Goal: Task Accomplishment & Management: Manage account settings

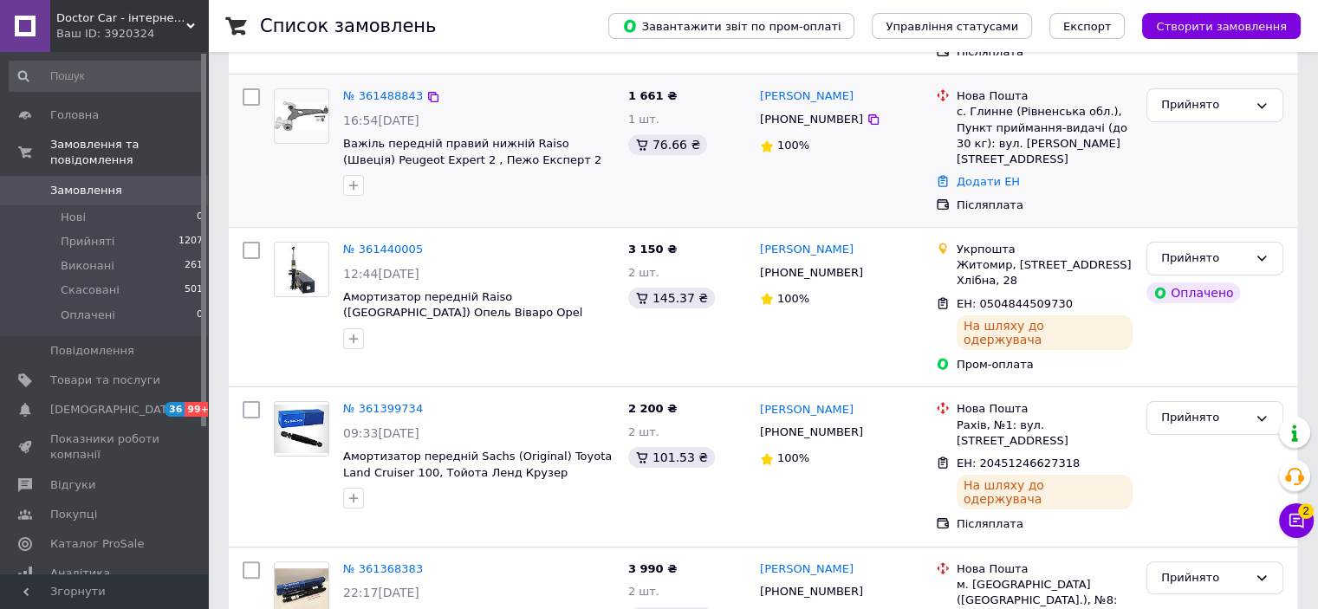
scroll to position [433, 0]
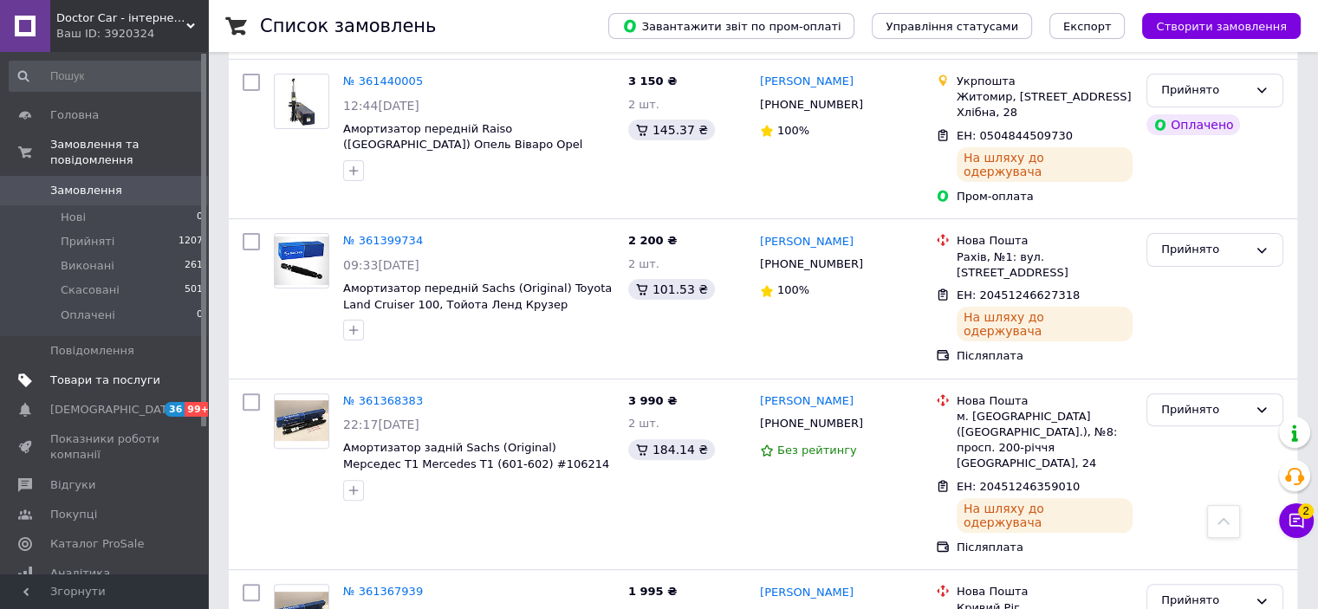
click at [133, 373] on span "Товари та послуги" at bounding box center [105, 381] width 110 height 16
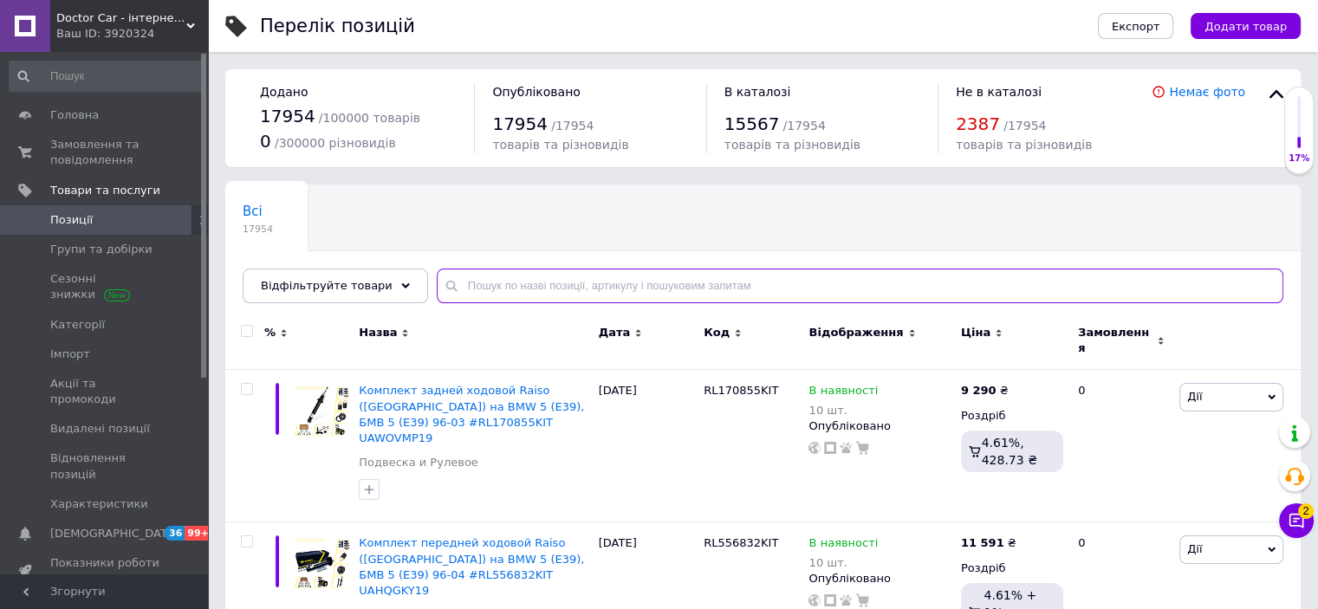
click at [511, 281] on input "text" at bounding box center [860, 286] width 847 height 35
paste input "RC02417"
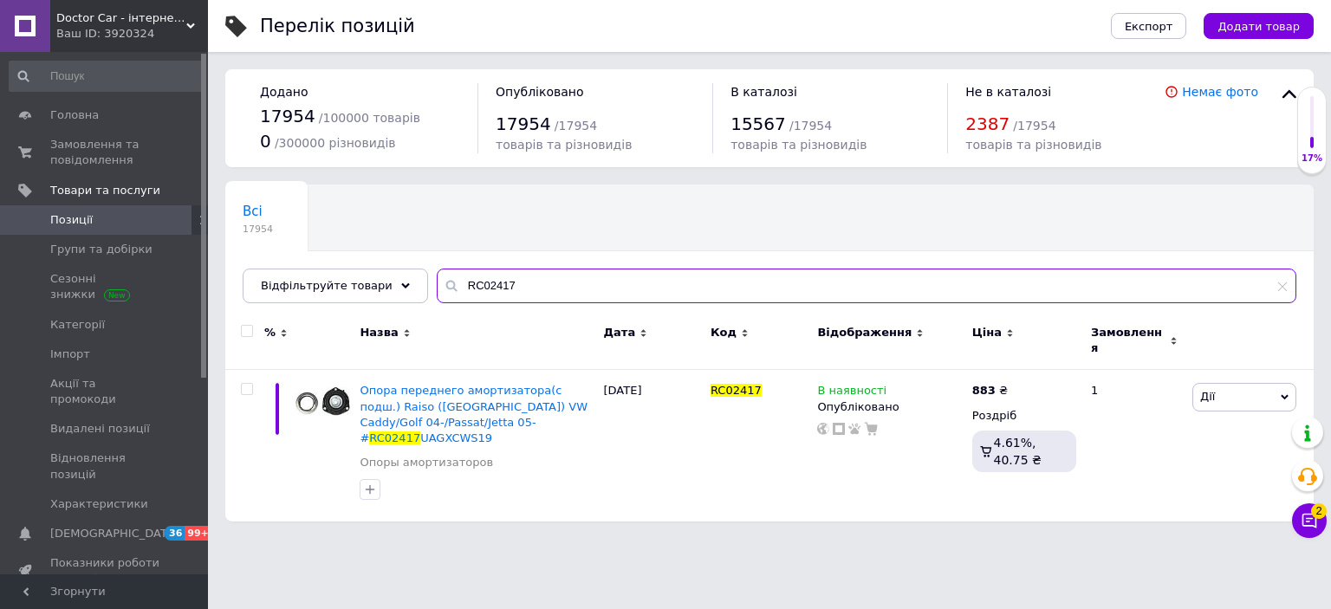
type input "RC02417"
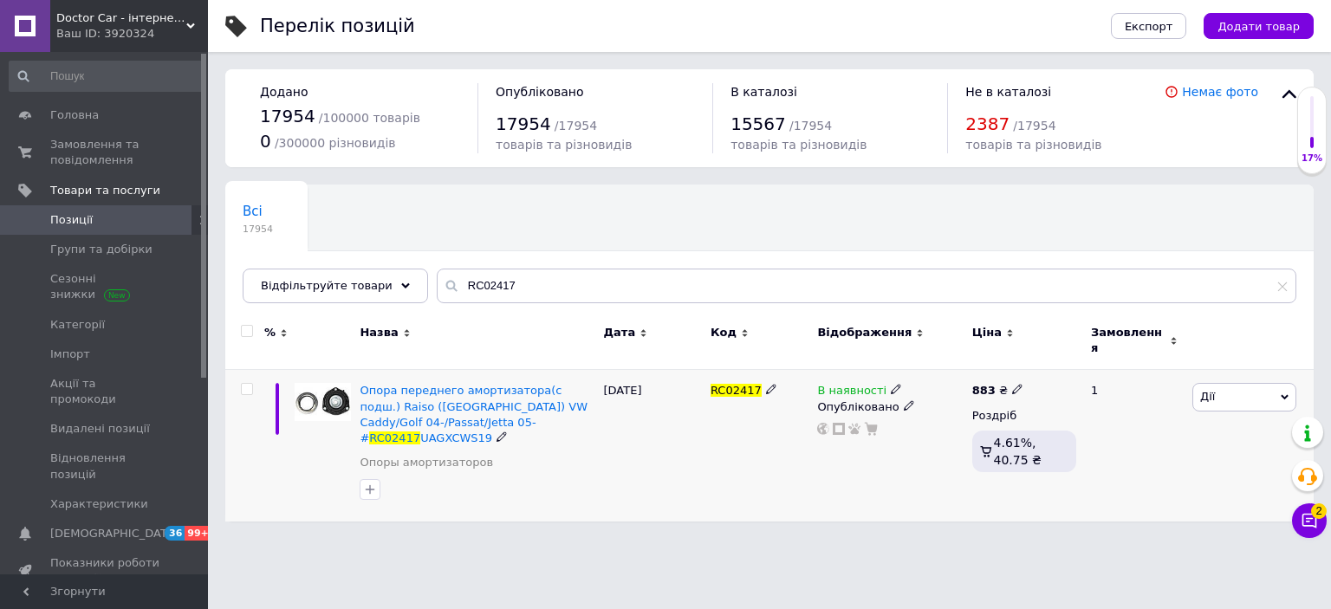
click at [1012, 384] on icon at bounding box center [1017, 389] width 10 height 10
drag, startPoint x: 1059, startPoint y: 366, endPoint x: 978, endPoint y: 362, distance: 81.5
click at [978, 370] on div "883 ₴ Ціна 883 Валюта ₴ $ EUR CHF GBP ¥ PLN ₸ MDL HUF KGS CNY TRY KRW lei Роздр…" at bounding box center [1024, 446] width 113 height 152
type input "695"
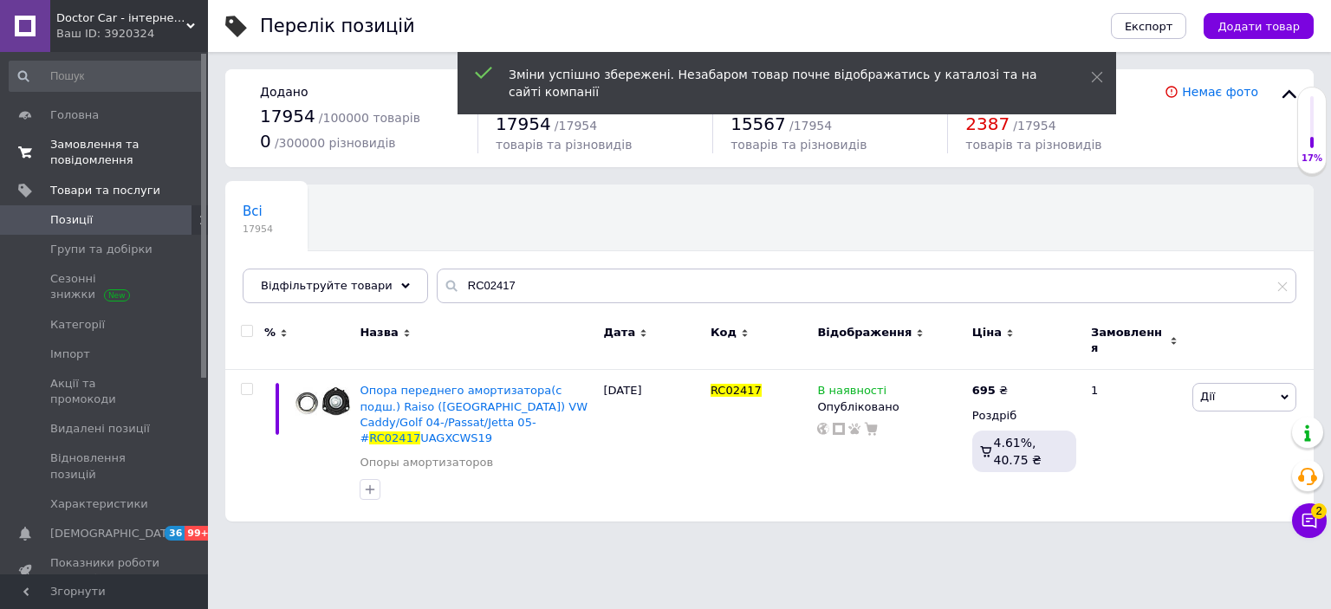
click at [104, 145] on span "Замовлення та повідомлення" at bounding box center [105, 152] width 110 height 31
